Goal: Task Accomplishment & Management: Use online tool/utility

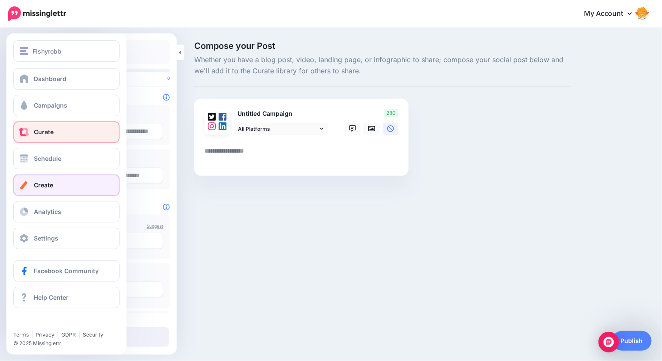
click at [48, 133] on span "Curate" at bounding box center [44, 131] width 20 height 7
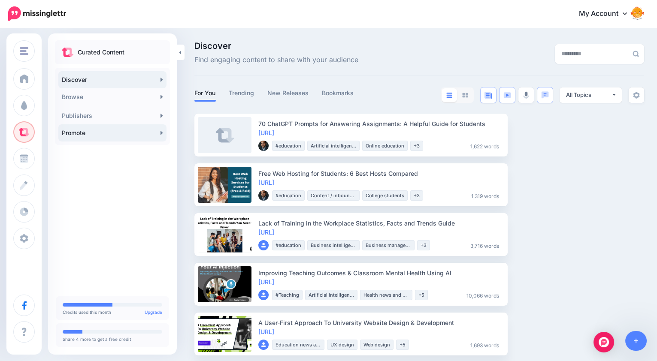
click at [77, 133] on link "Promote" at bounding box center [112, 132] width 108 height 17
